Goal: Complete application form

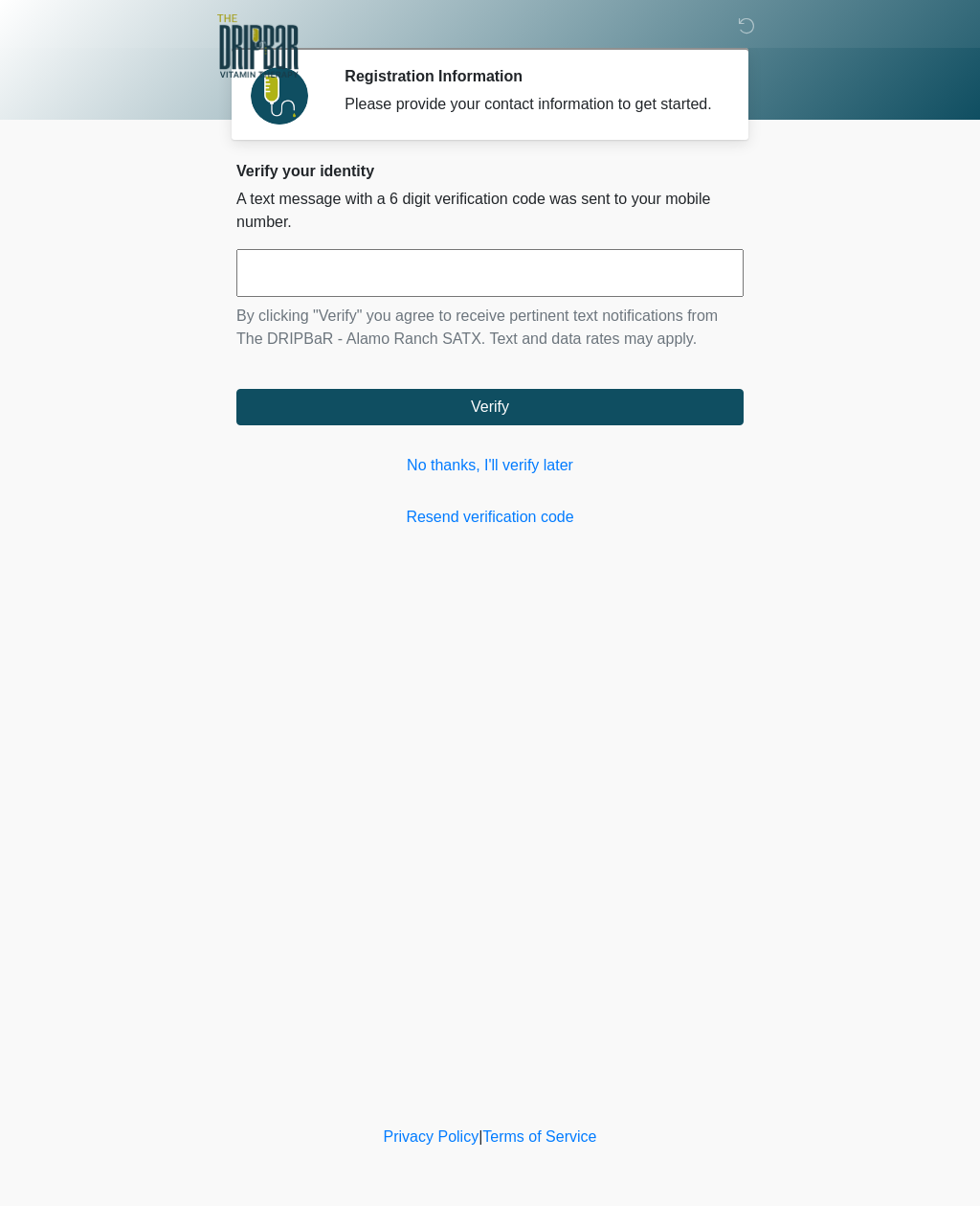
click at [423, 529] on link "Resend verification code" at bounding box center [490, 517] width 508 height 23
click at [406, 477] on link "No thanks, I'll verify later" at bounding box center [490, 465] width 508 height 23
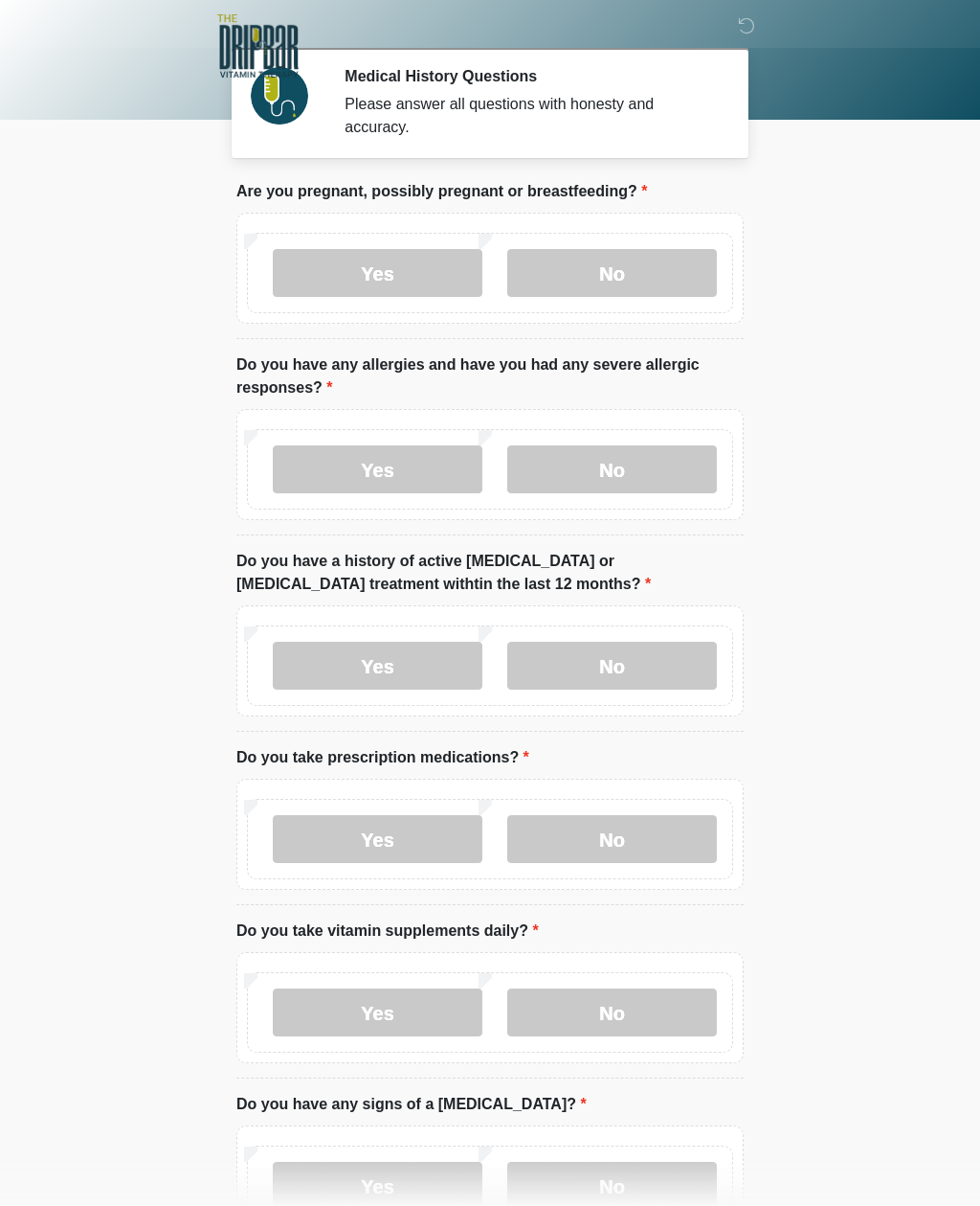
click at [650, 281] on label "No" at bounding box center [613, 273] width 210 height 48
click at [677, 482] on label "No" at bounding box center [613, 469] width 210 height 48
click at [692, 665] on label "No" at bounding box center [613, 666] width 210 height 48
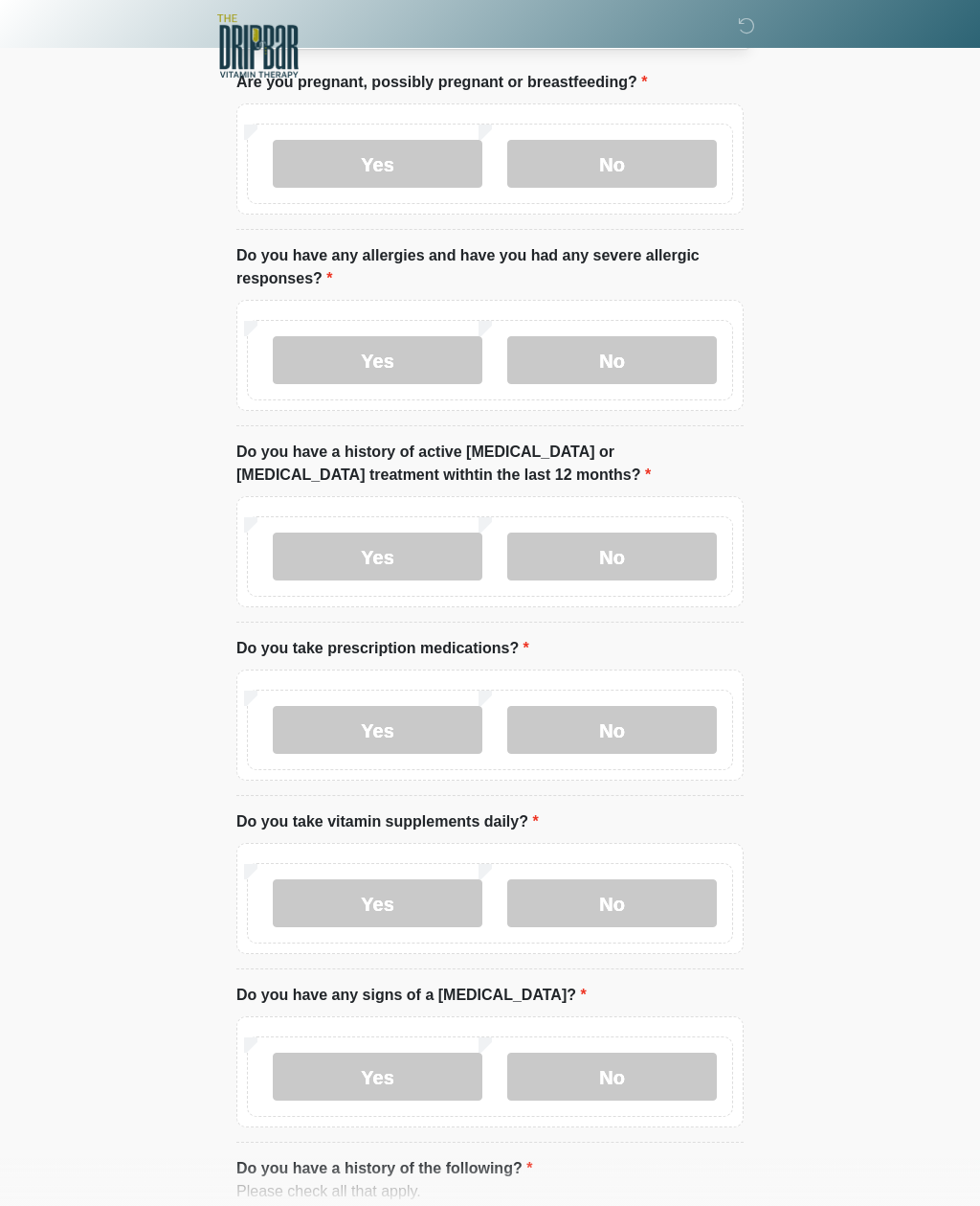
scroll to position [114, 0]
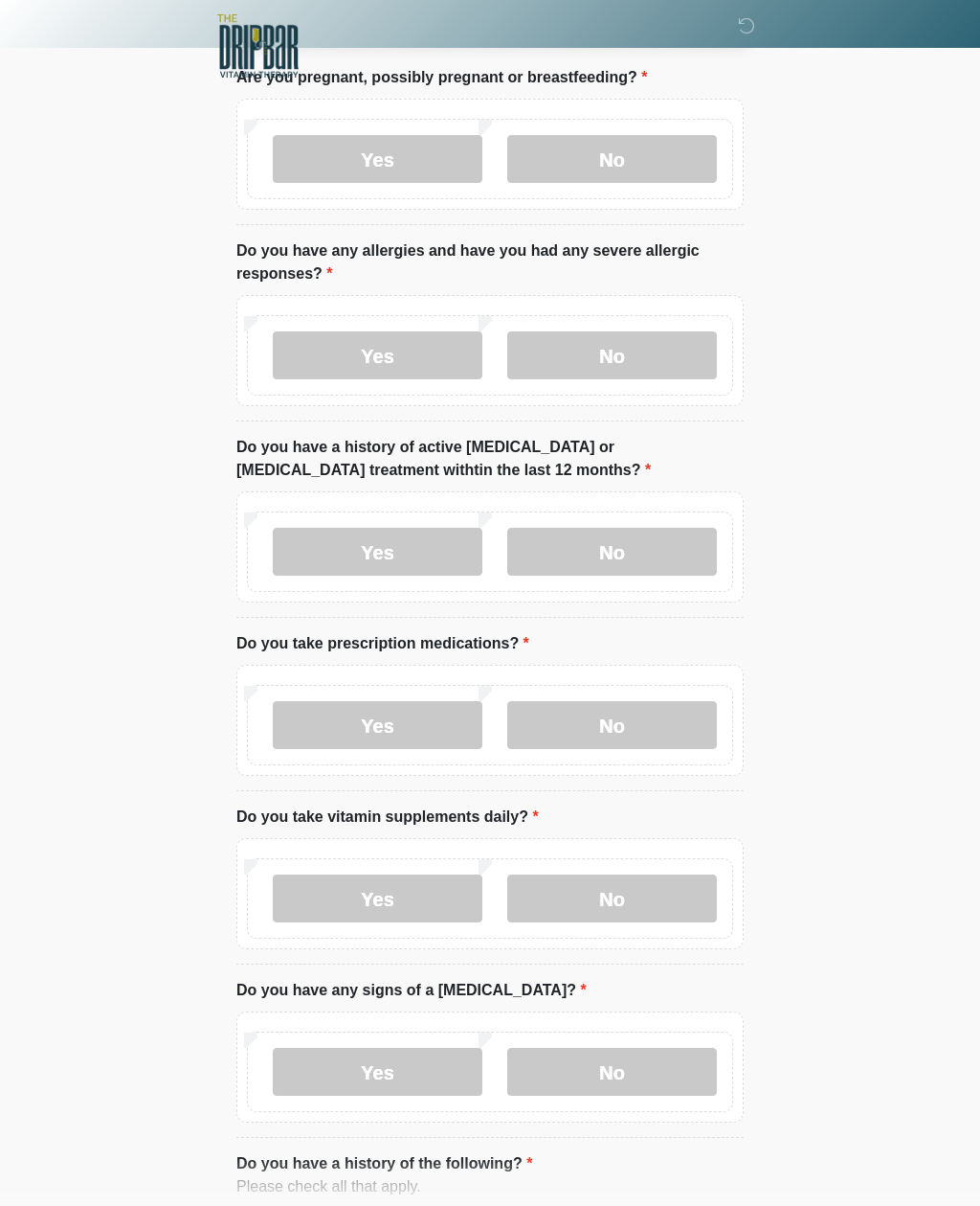
click at [674, 734] on label "No" at bounding box center [613, 725] width 210 height 48
click at [680, 902] on label "No" at bounding box center [613, 899] width 210 height 48
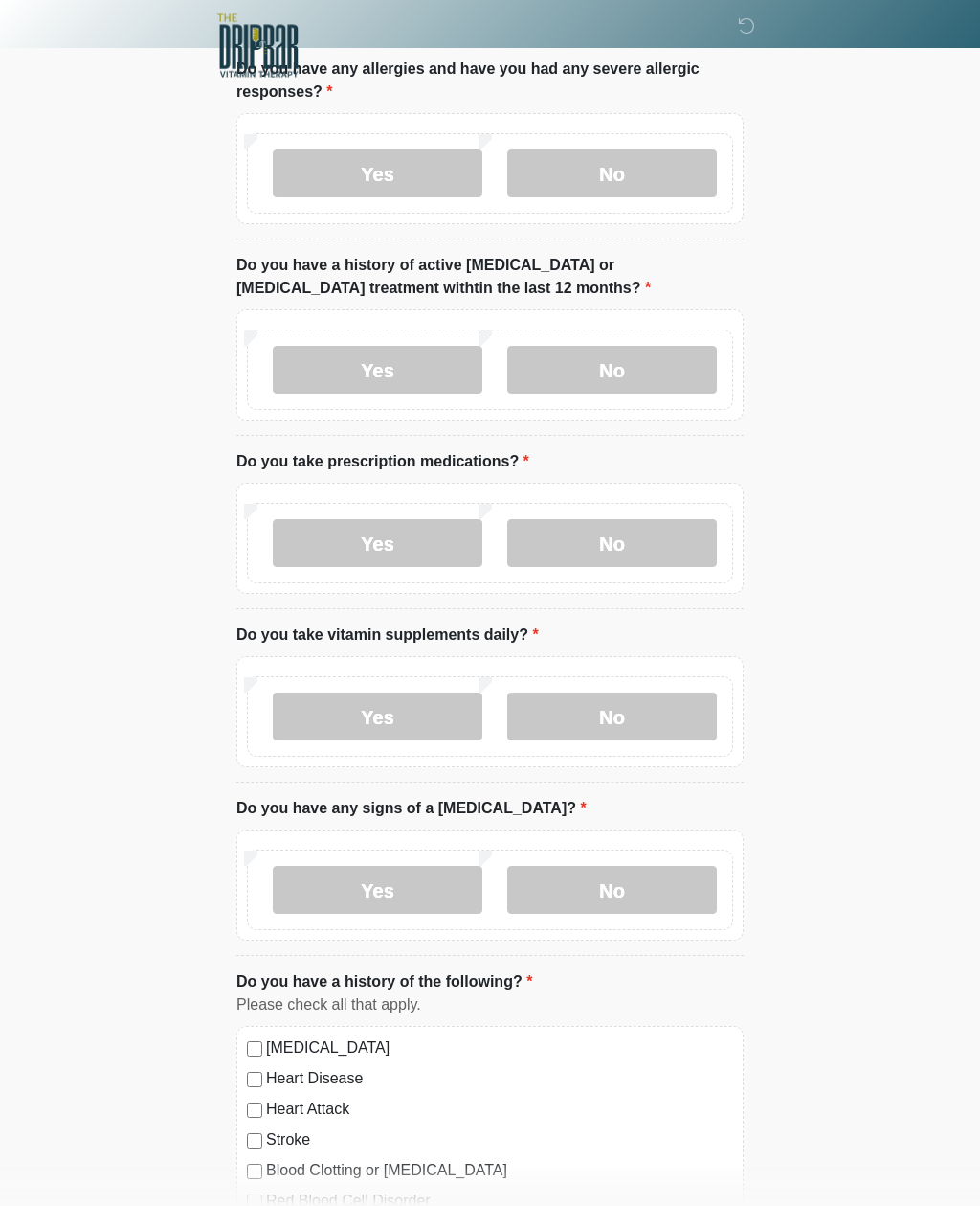
scroll to position [304, 0]
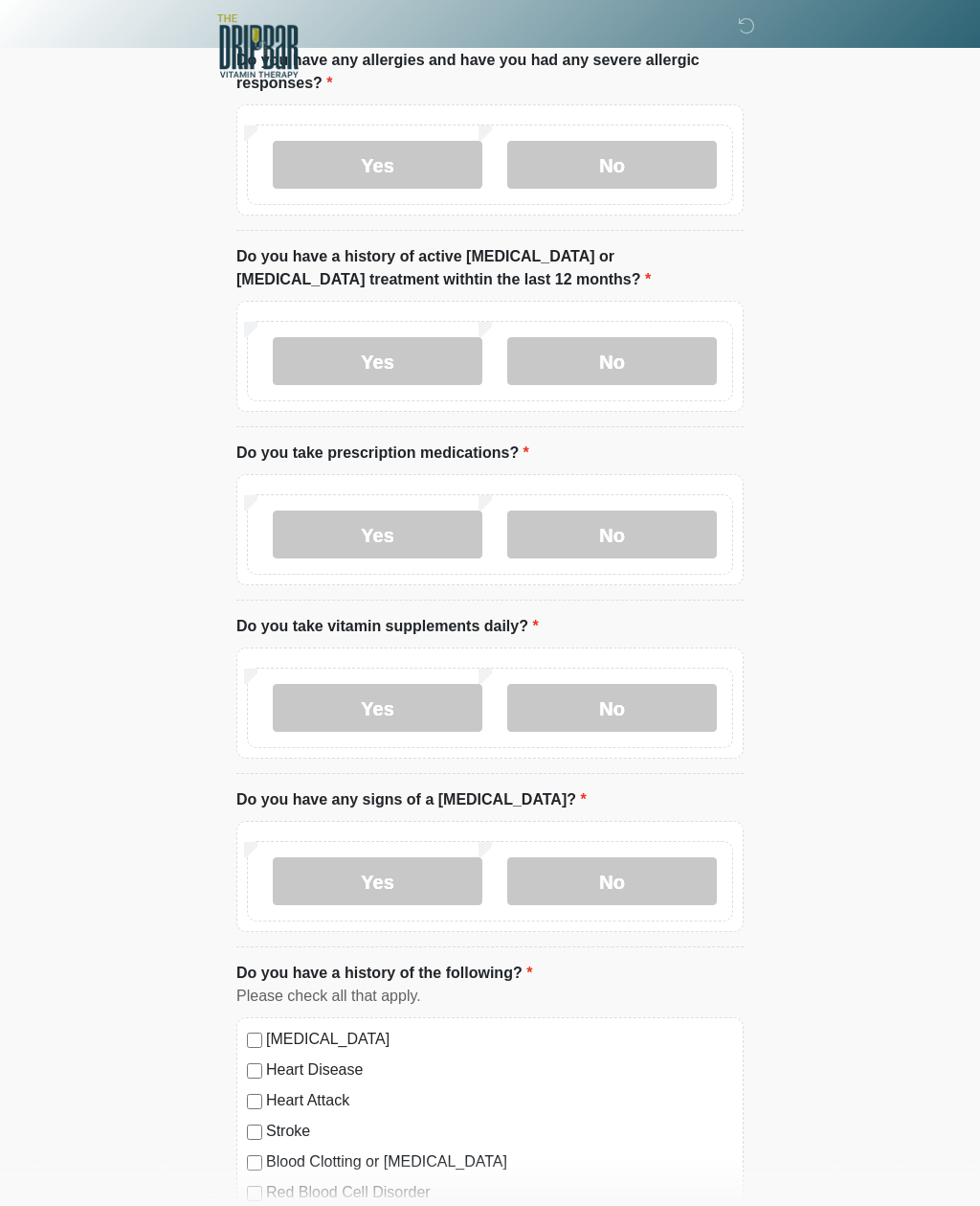
click at [693, 881] on label "No" at bounding box center [613, 882] width 210 height 48
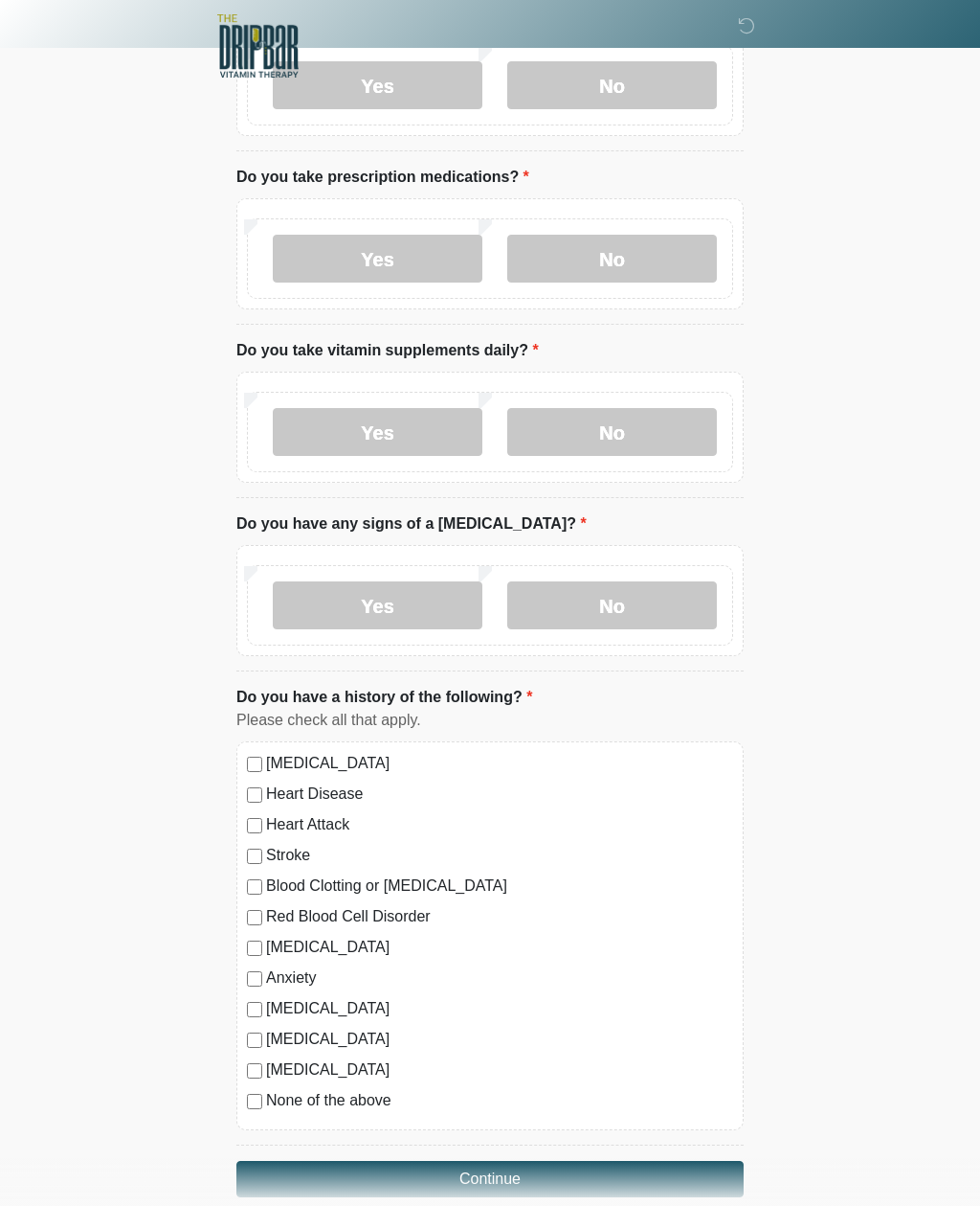
scroll to position [581, 0]
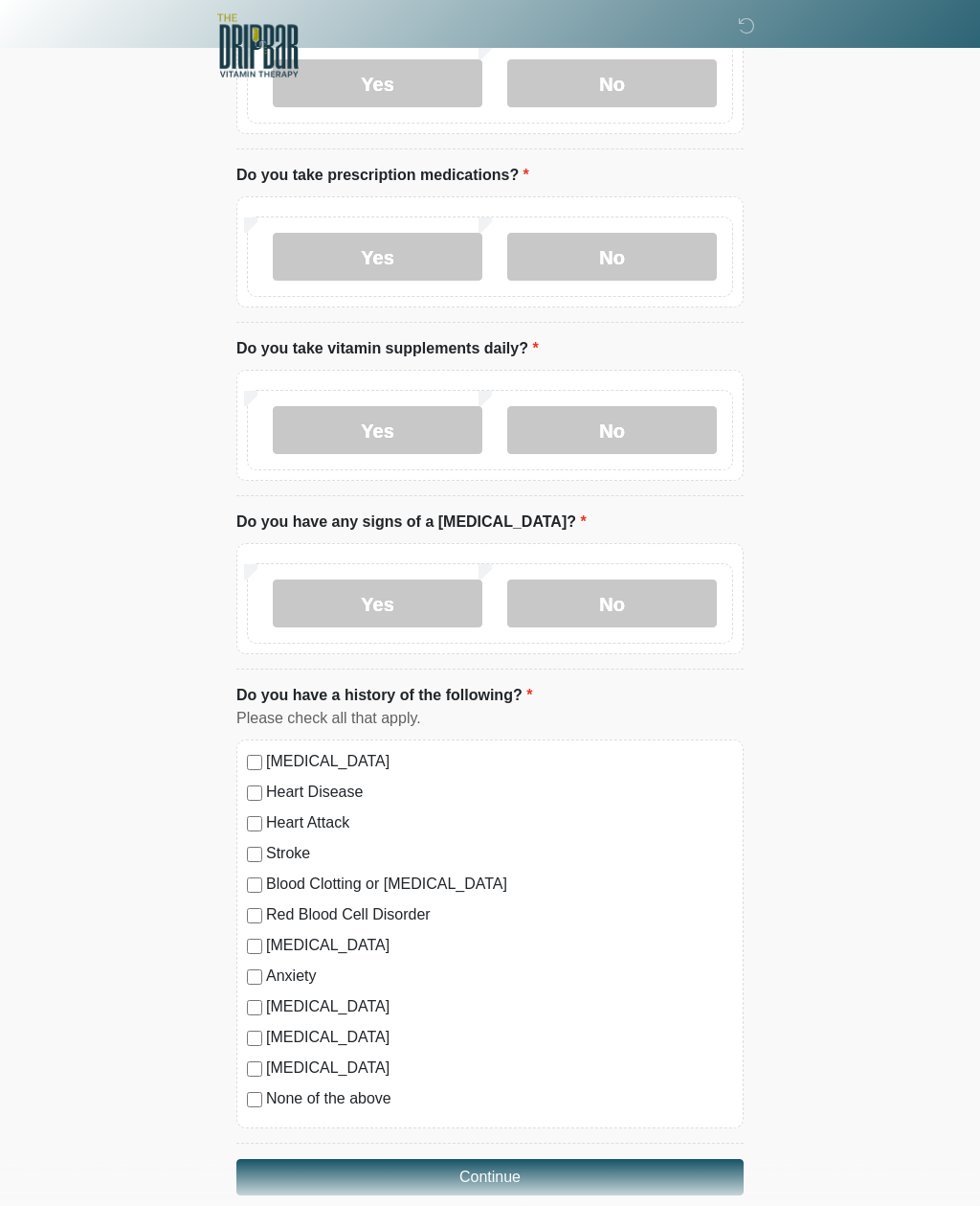
click at [673, 1175] on button "Continue" at bounding box center [490, 1178] width 508 height 36
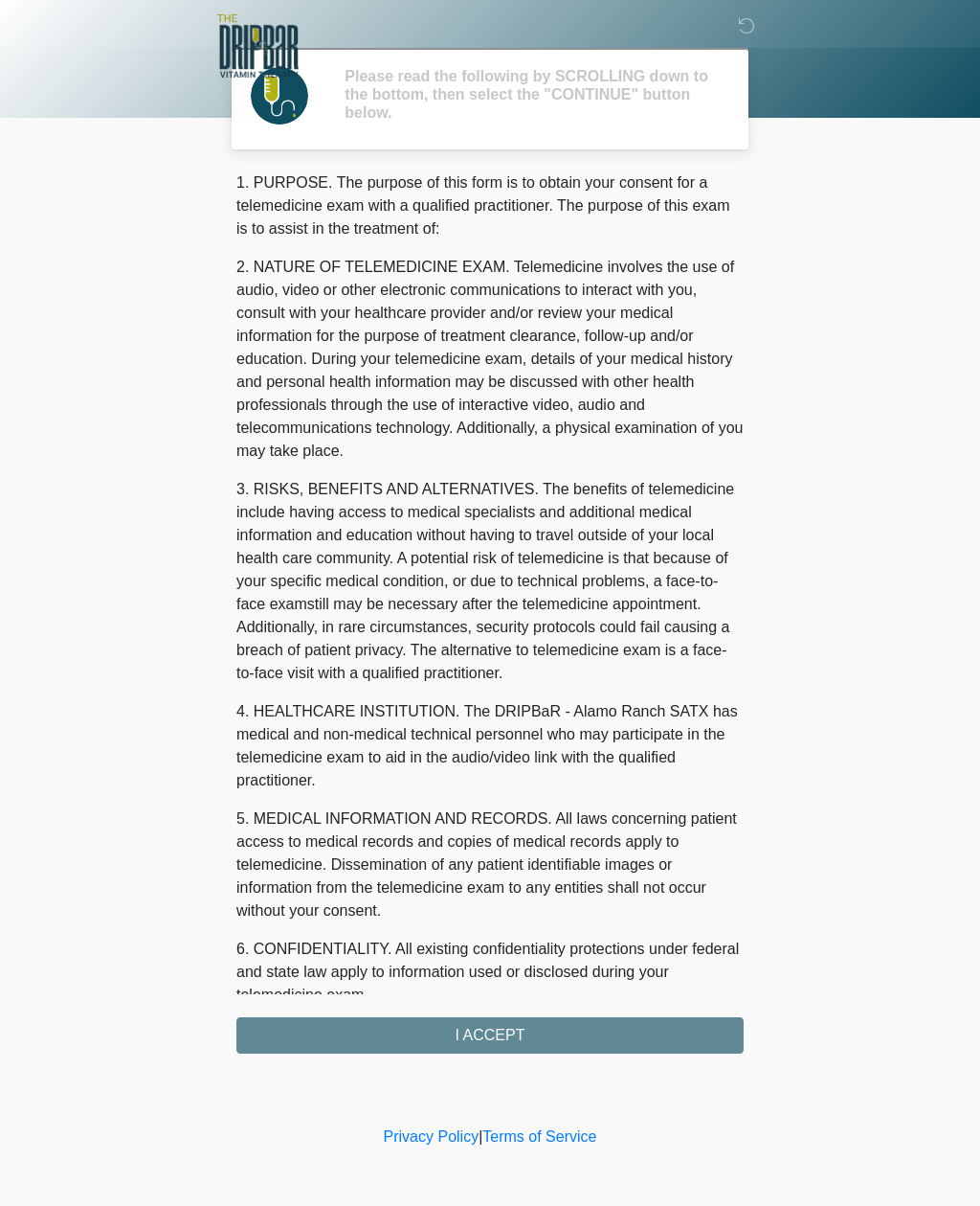
scroll to position [0, 0]
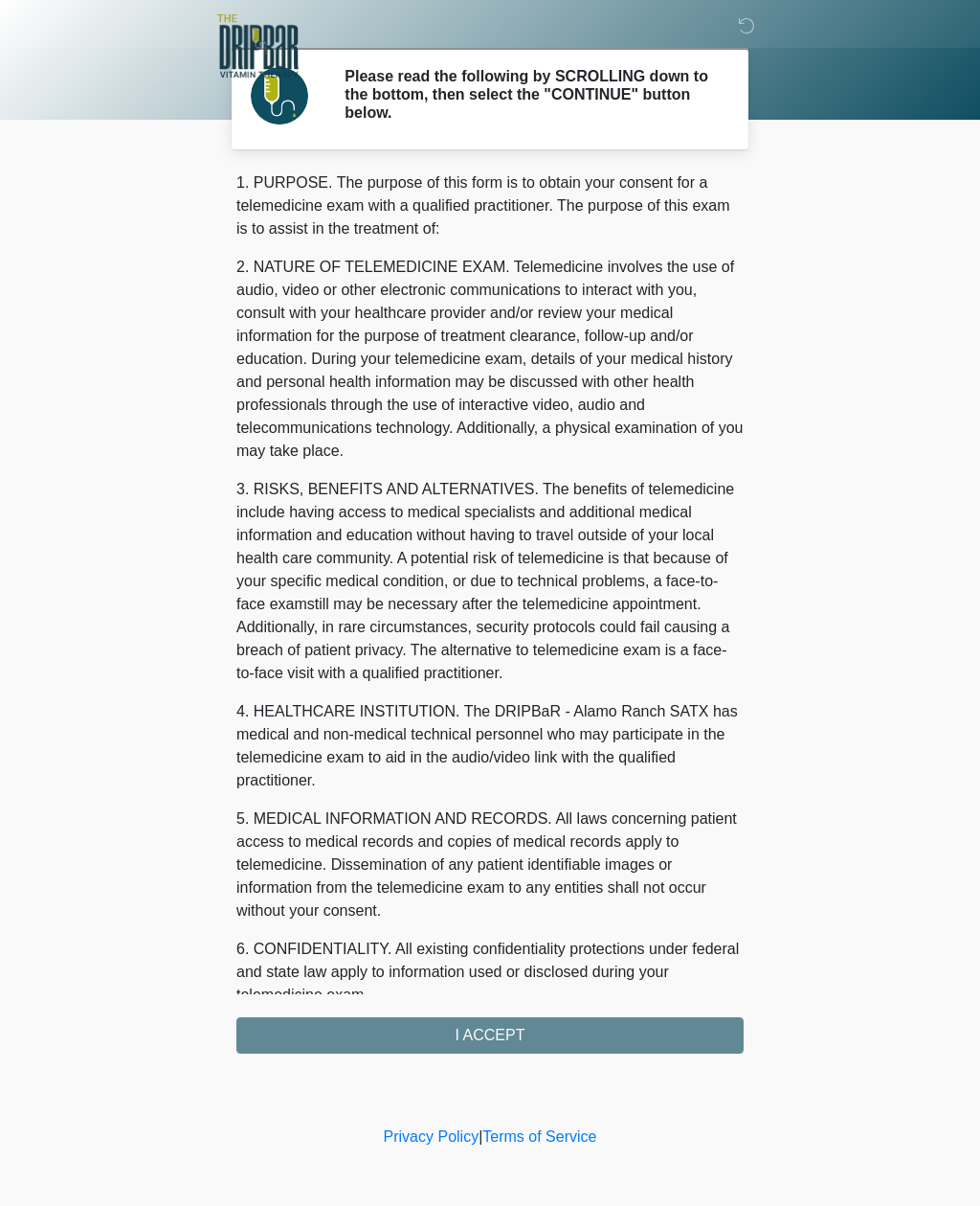
click at [640, 1038] on div "1. PURPOSE. The purpose of this form is to obtain your consent for a telemedici…" at bounding box center [490, 613] width 508 height 883
click at [583, 1037] on div "1. PURPOSE. The purpose of this form is to obtain your consent for a telemedici…" at bounding box center [490, 613] width 508 height 883
click at [481, 1038] on div "1. PURPOSE. The purpose of this form is to obtain your consent for a telemedici…" at bounding box center [490, 613] width 508 height 883
click at [490, 1032] on div "1. PURPOSE. The purpose of this form is to obtain your consent for a telemedici…" at bounding box center [490, 613] width 508 height 883
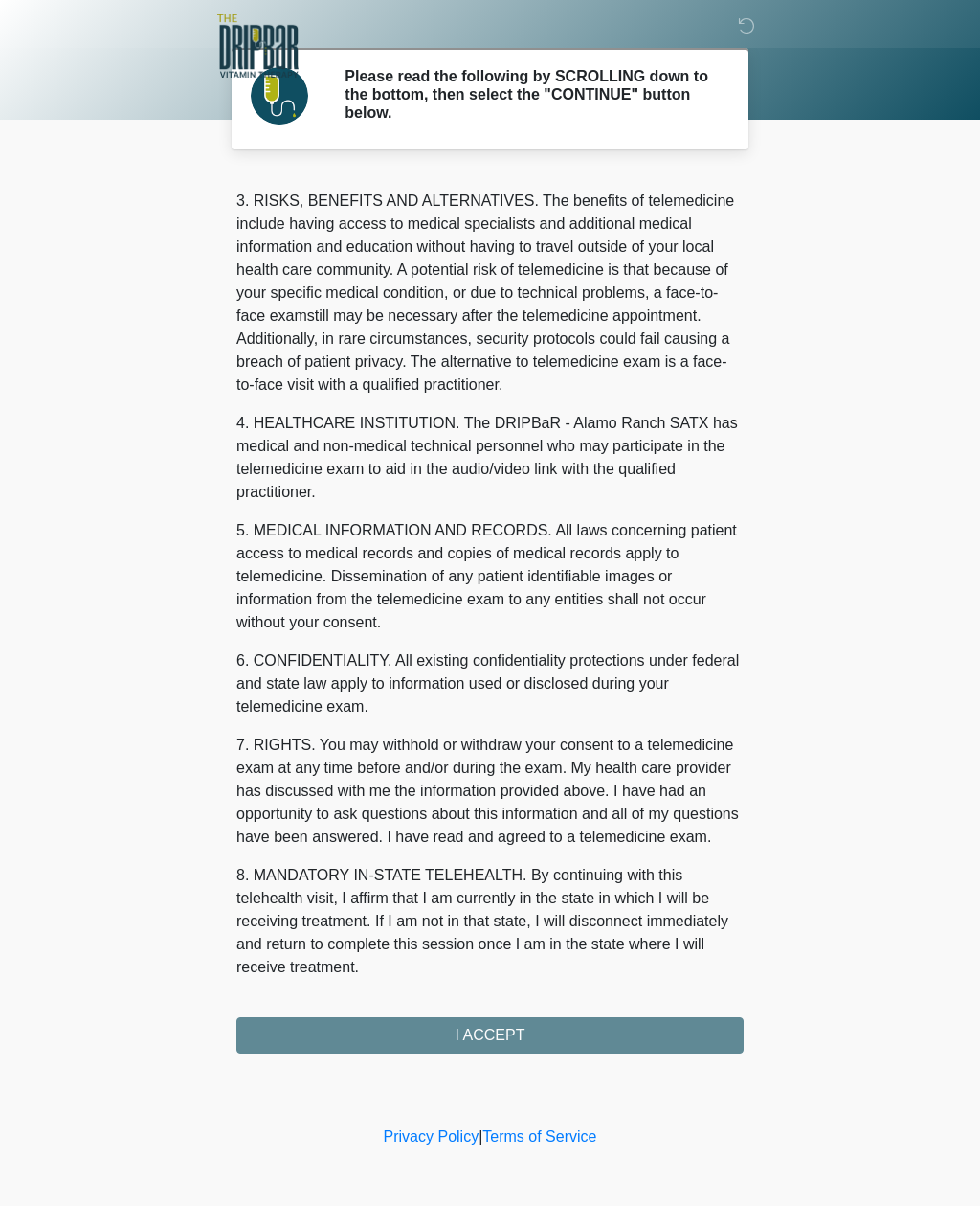
scroll to position [311, 0]
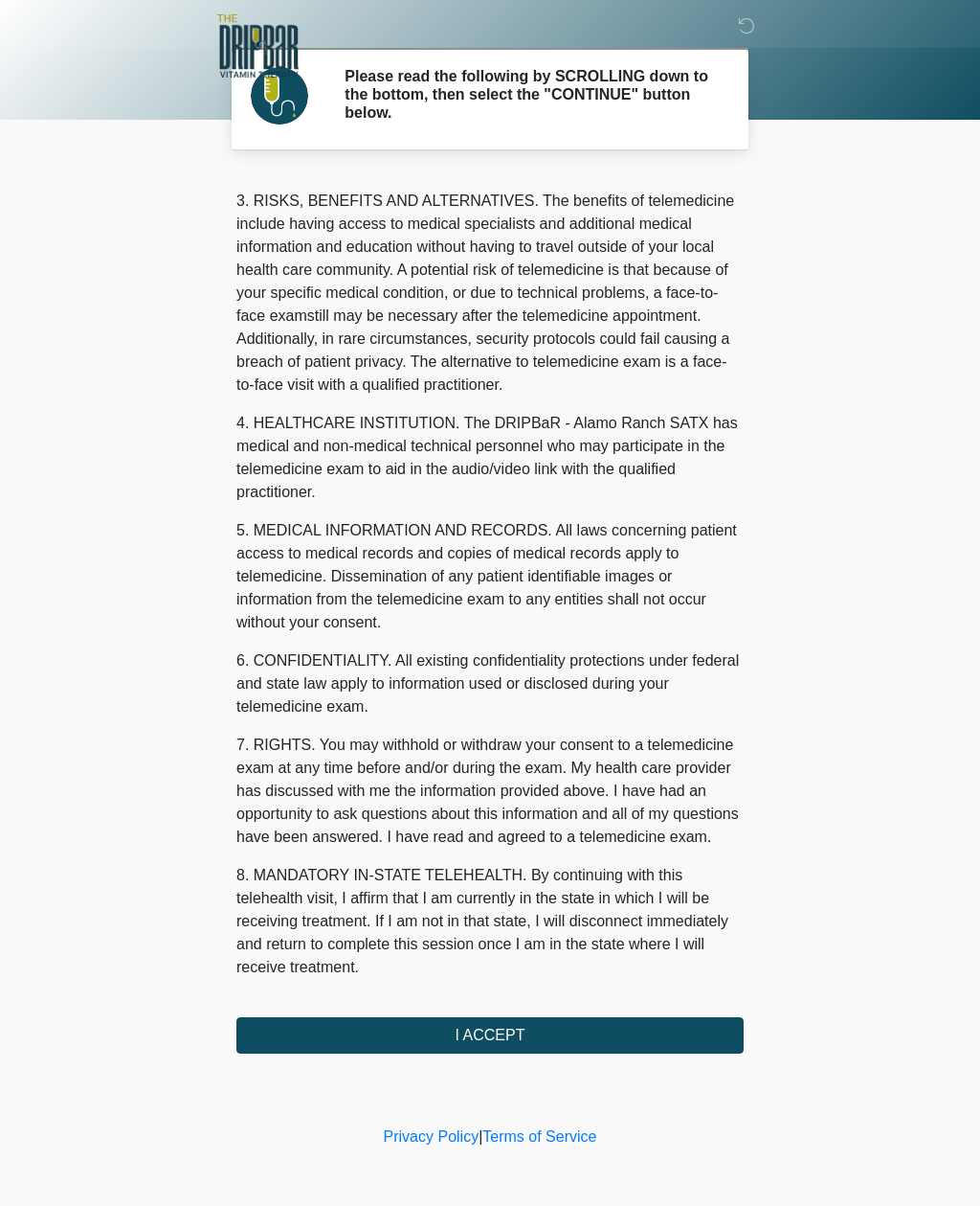
click at [534, 1019] on button "I ACCEPT" at bounding box center [490, 1035] width 508 height 36
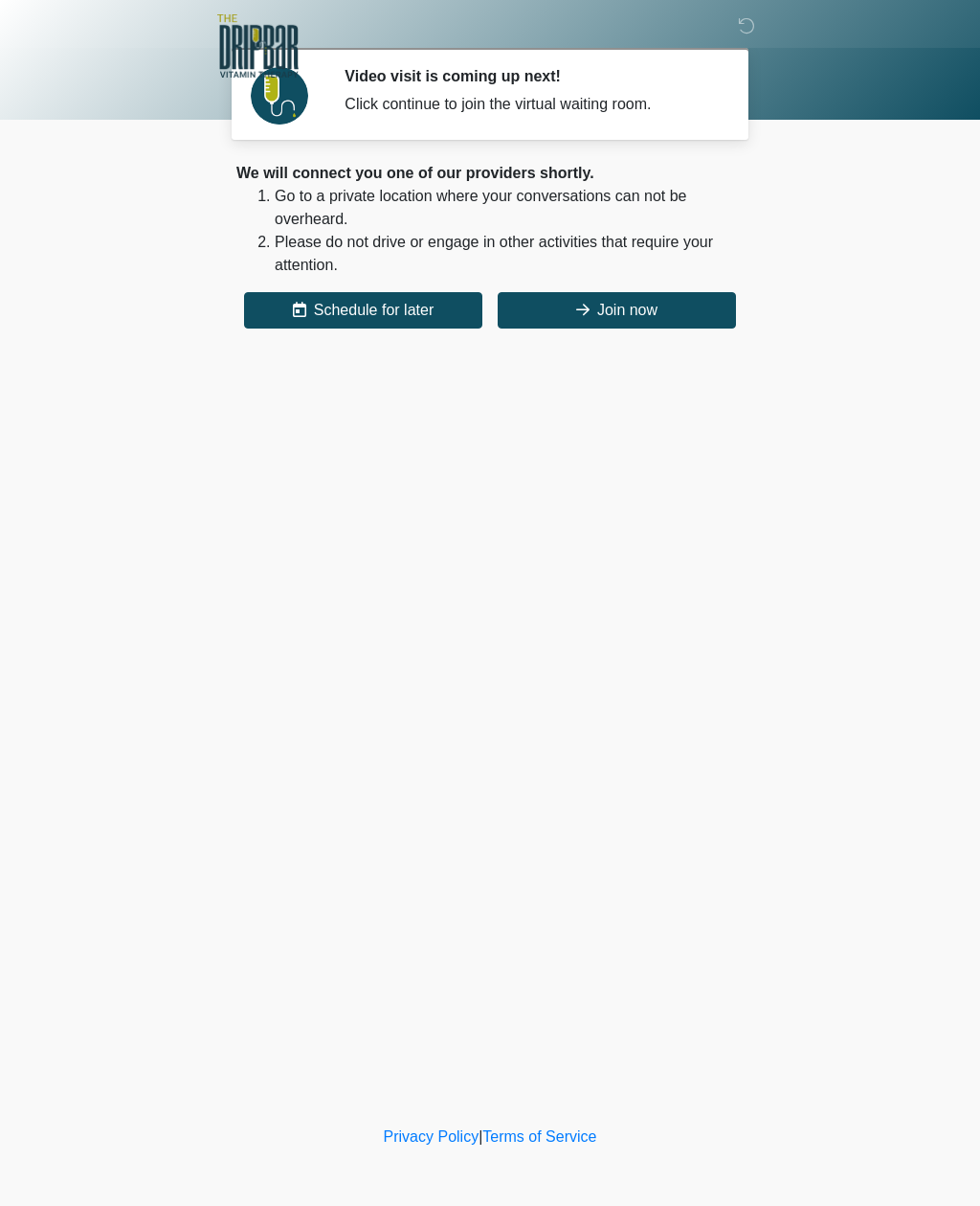
click at [689, 316] on button "Join now" at bounding box center [617, 310] width 239 height 36
